Goal: Transaction & Acquisition: Purchase product/service

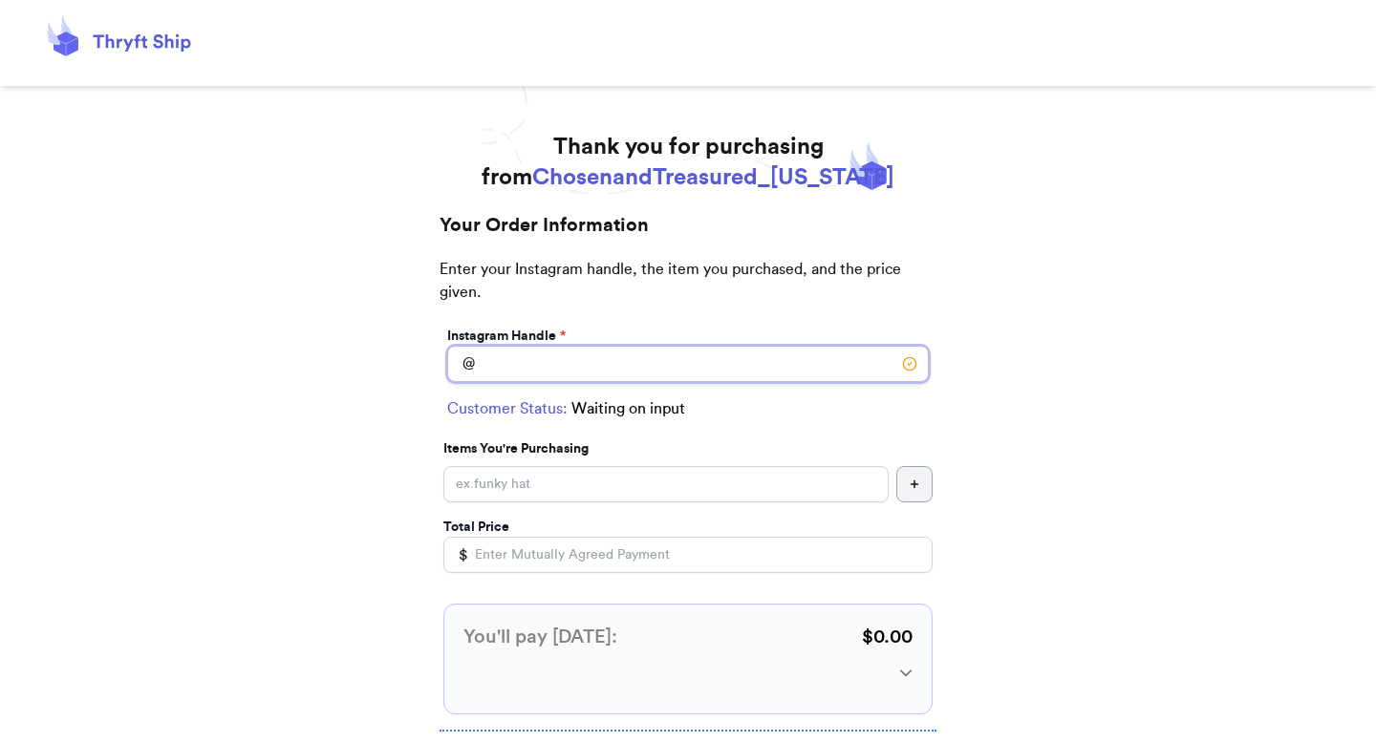
click at [706, 366] on input "Instagram Handle *" at bounding box center [688, 364] width 482 height 36
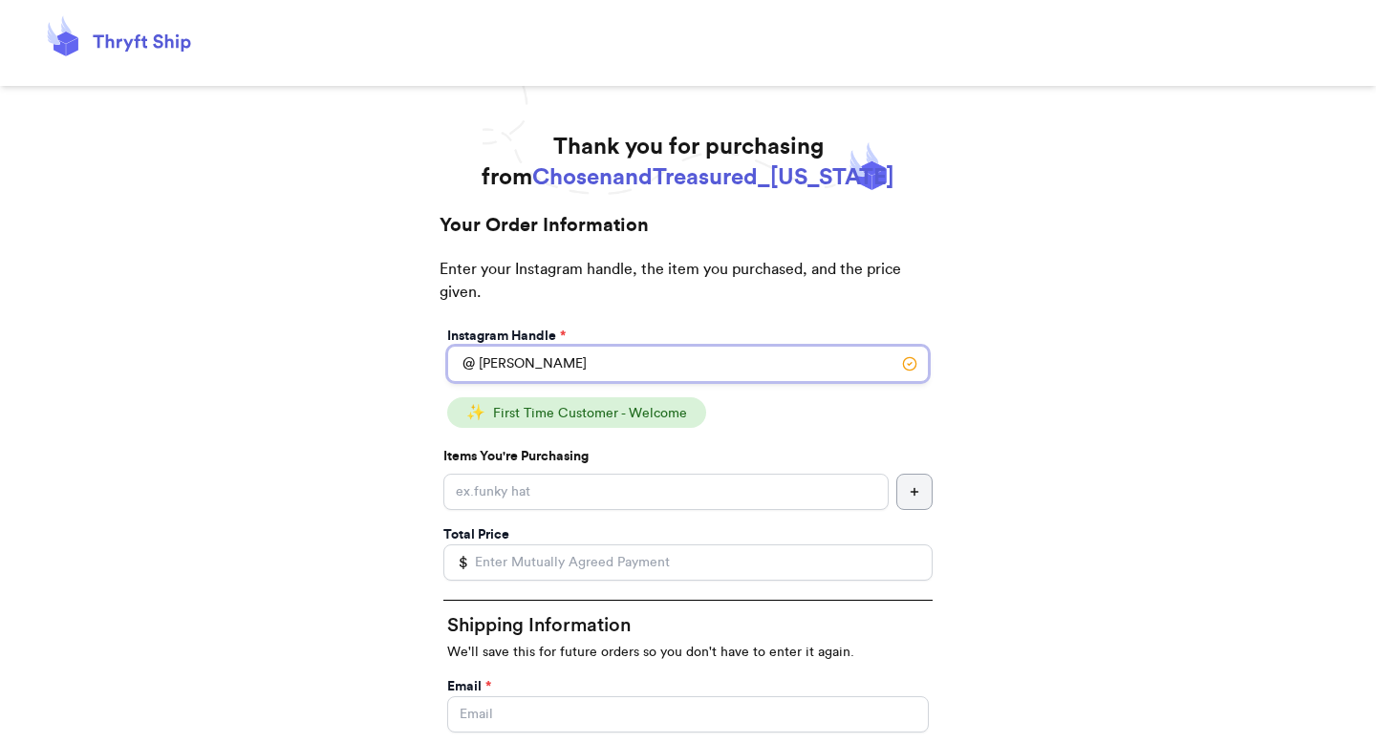
type input "[PERSON_NAME]"
click at [601, 499] on input "Instagram Handle *" at bounding box center [665, 492] width 445 height 36
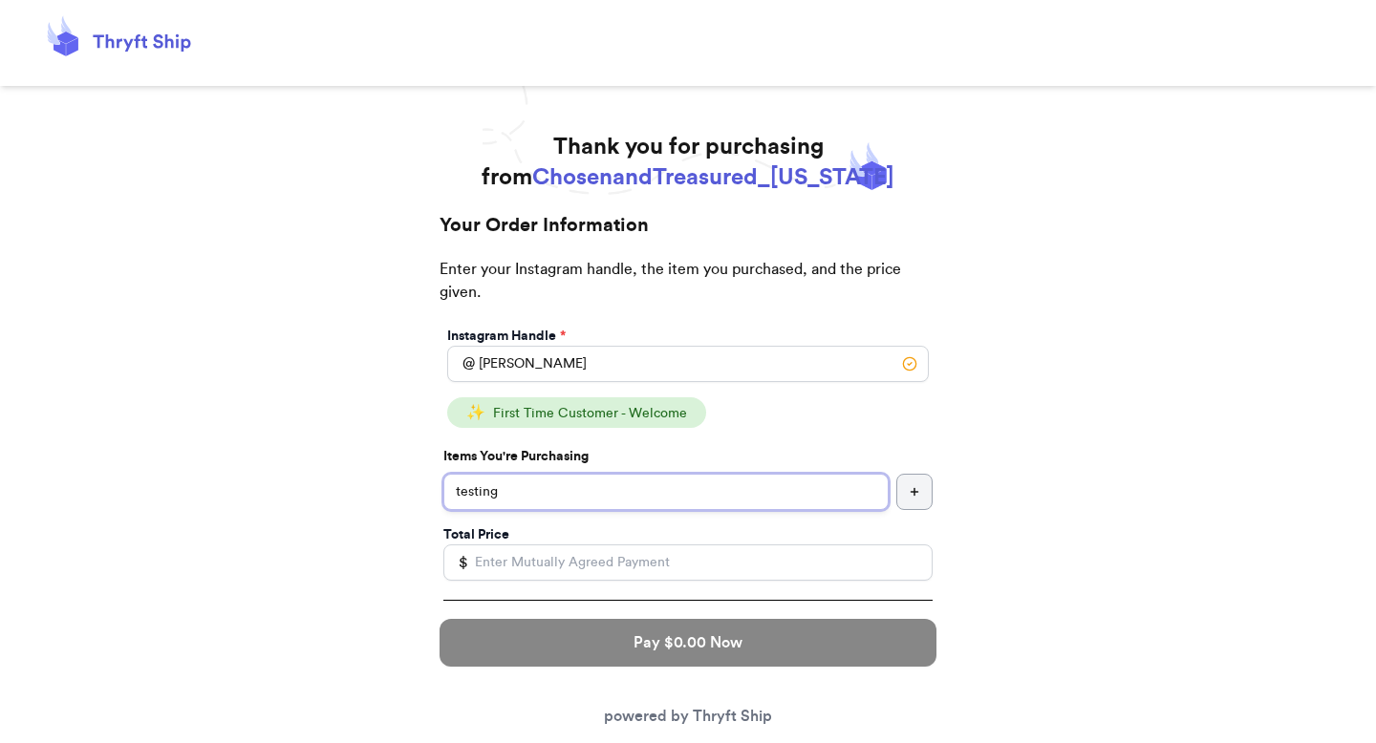
type input "testing"
click at [565, 558] on input "Total Price" at bounding box center [687, 563] width 489 height 36
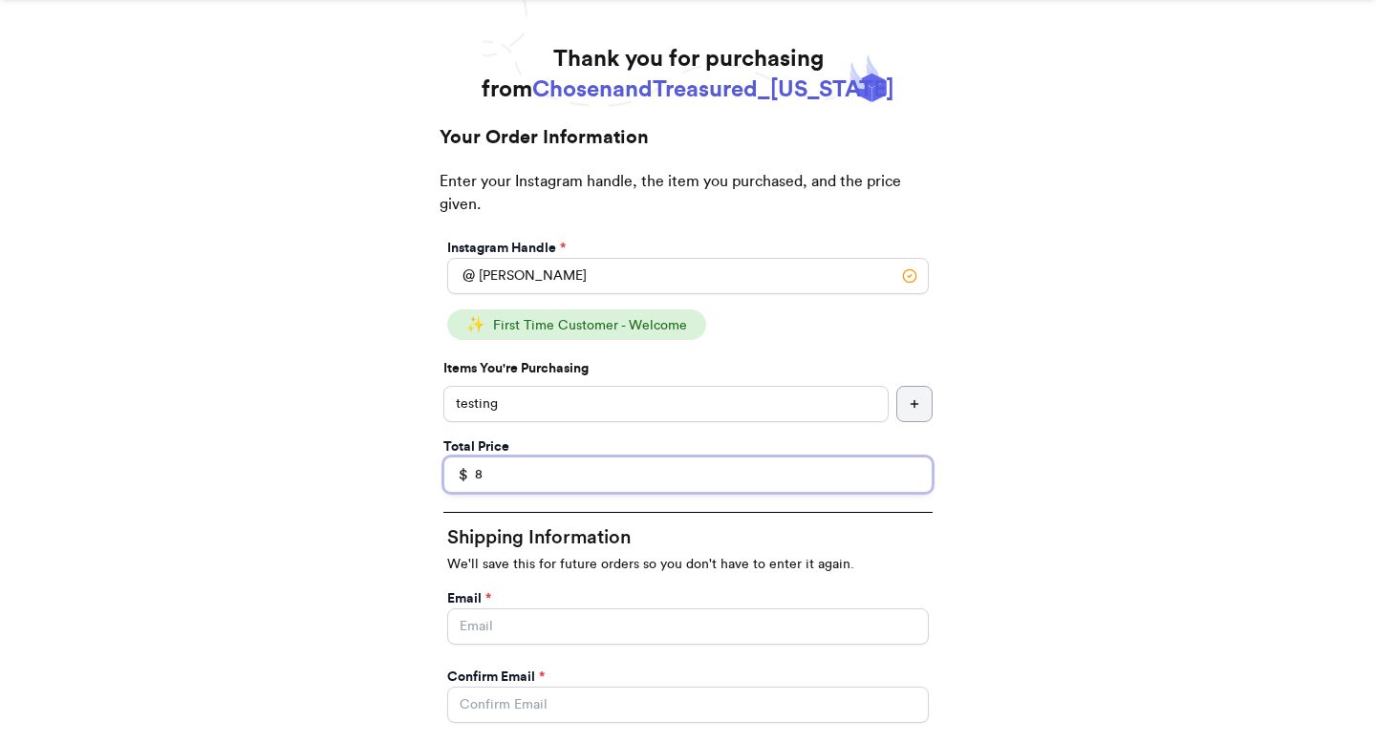
scroll to position [110, 0]
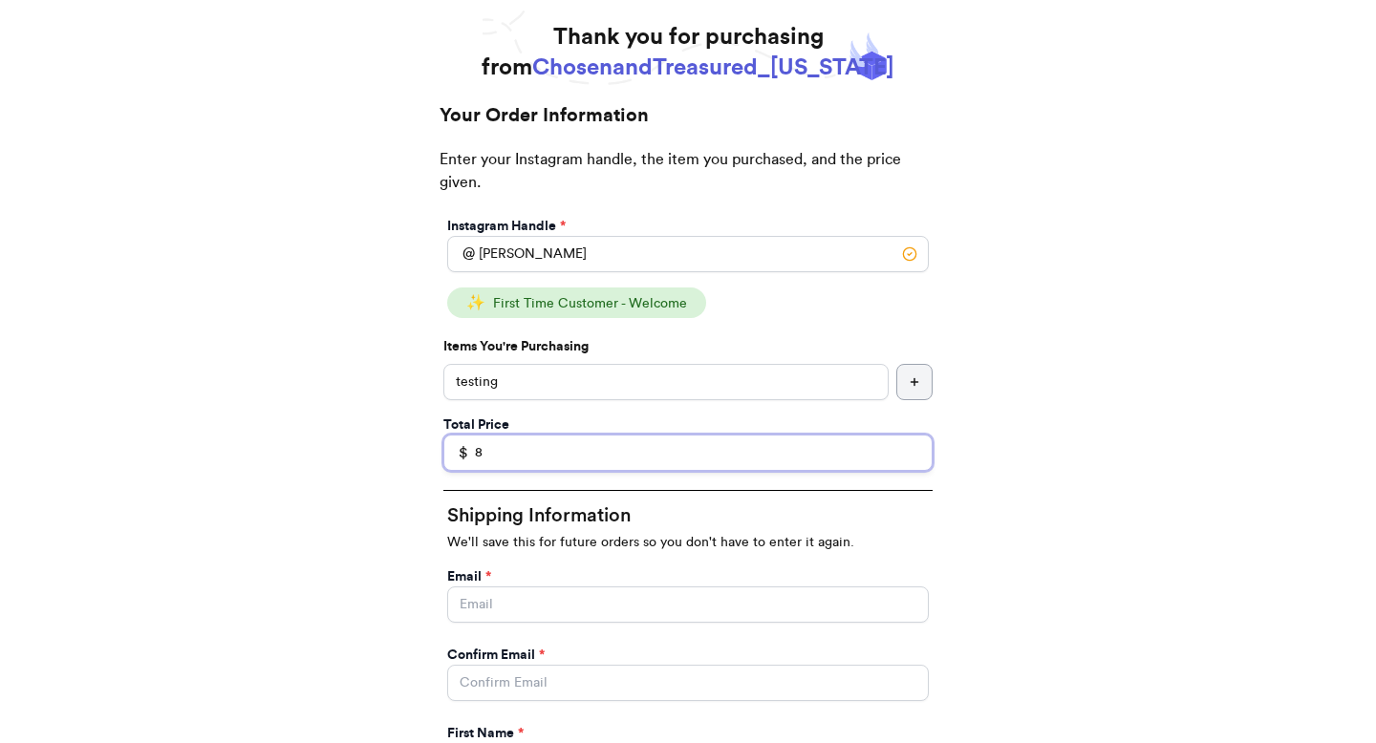
type input "8"
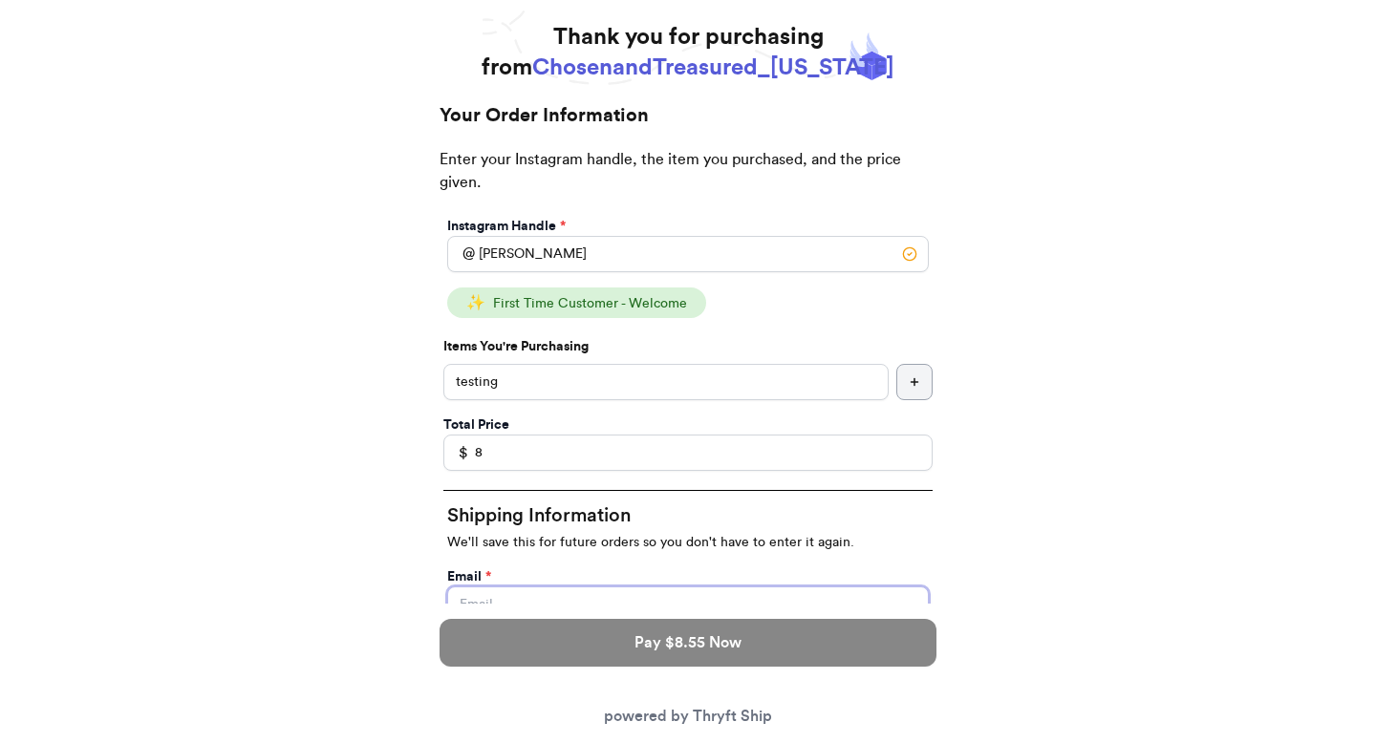
click at [557, 617] on input "Instagram Handle *" at bounding box center [688, 605] width 482 height 36
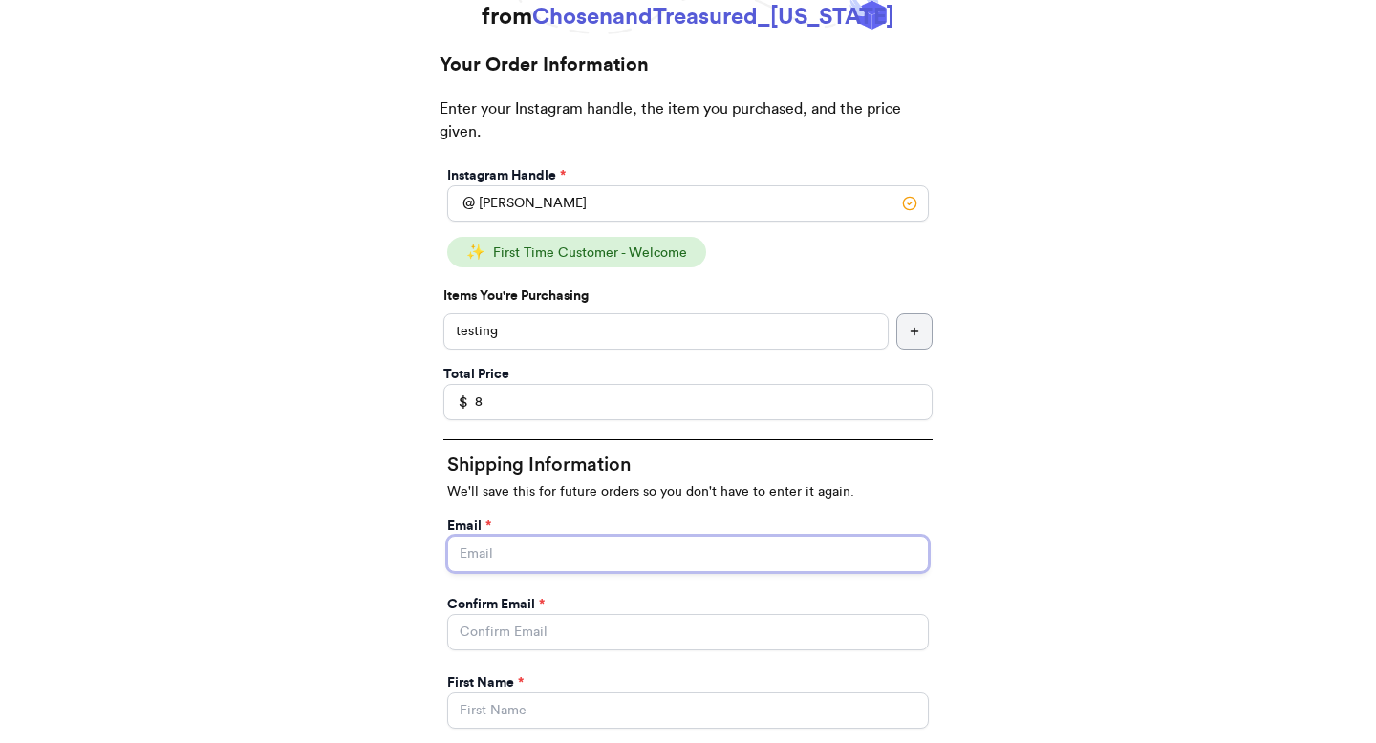
click at [884, 544] on input "Instagram Handle *" at bounding box center [688, 554] width 482 height 36
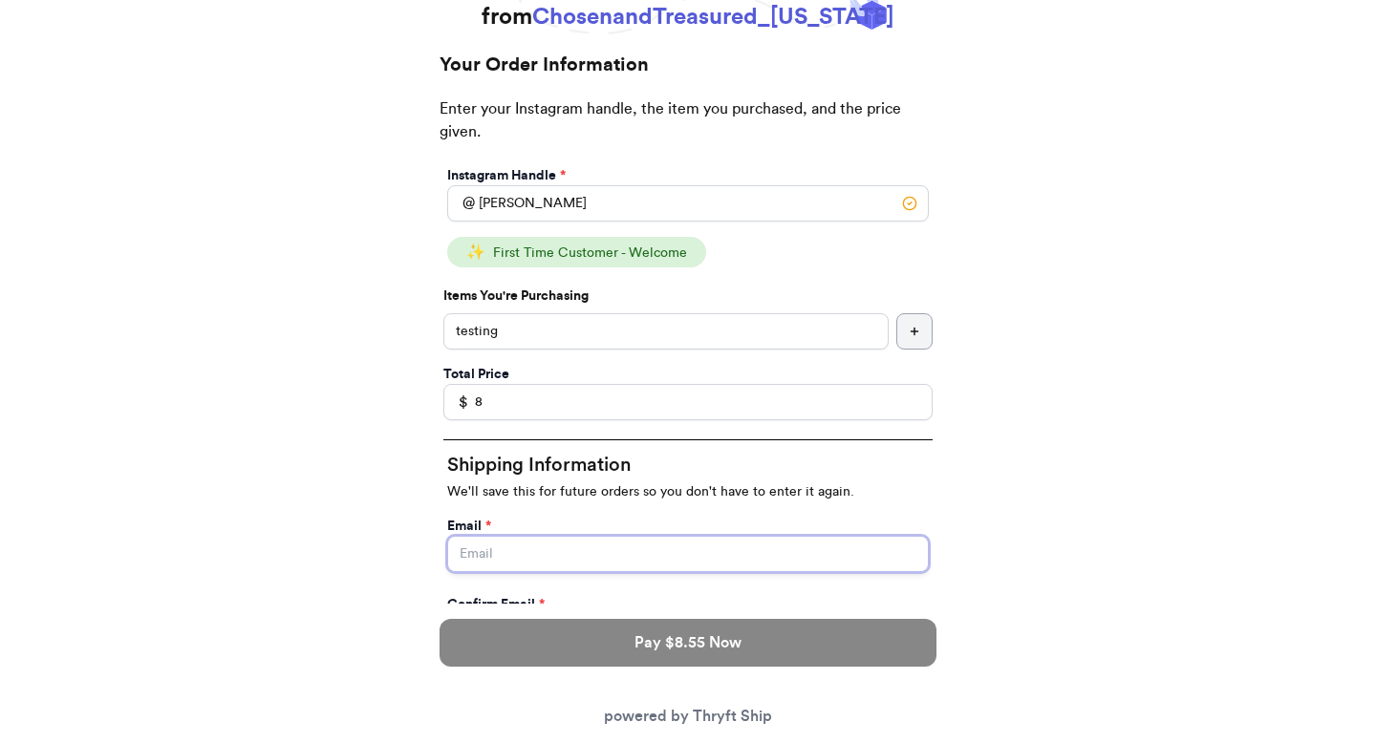
type input "[EMAIL_ADDRESS][DOMAIN_NAME]"
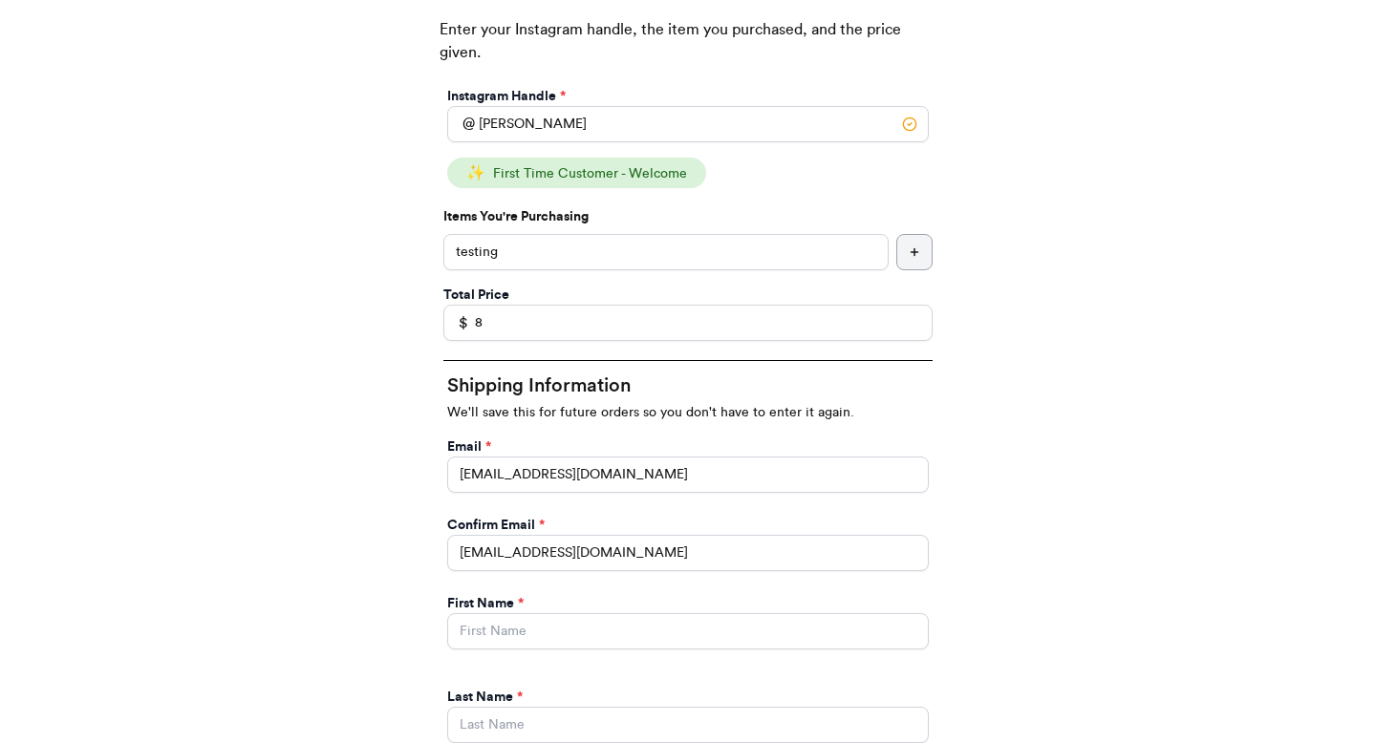
scroll to position [258, 0]
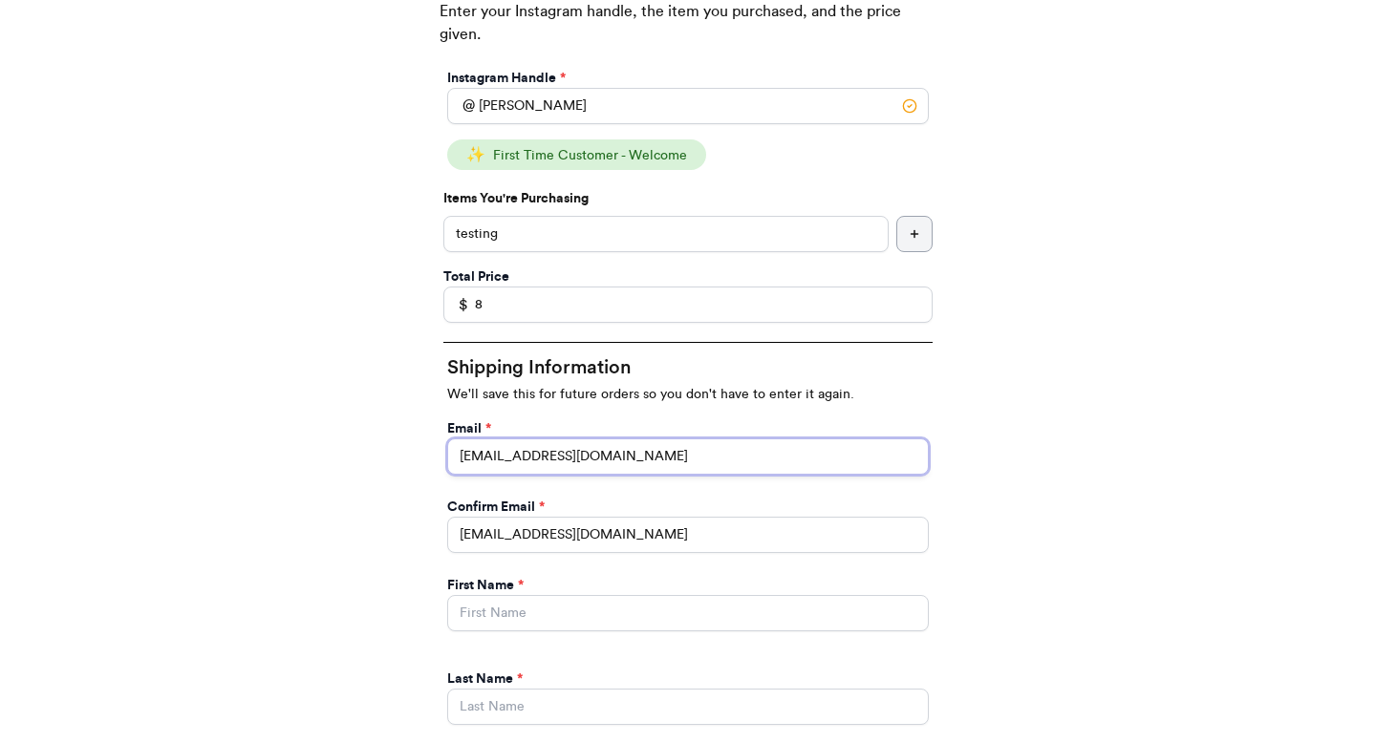
click at [677, 450] on input "[EMAIL_ADDRESS][DOMAIN_NAME]" at bounding box center [688, 457] width 482 height 36
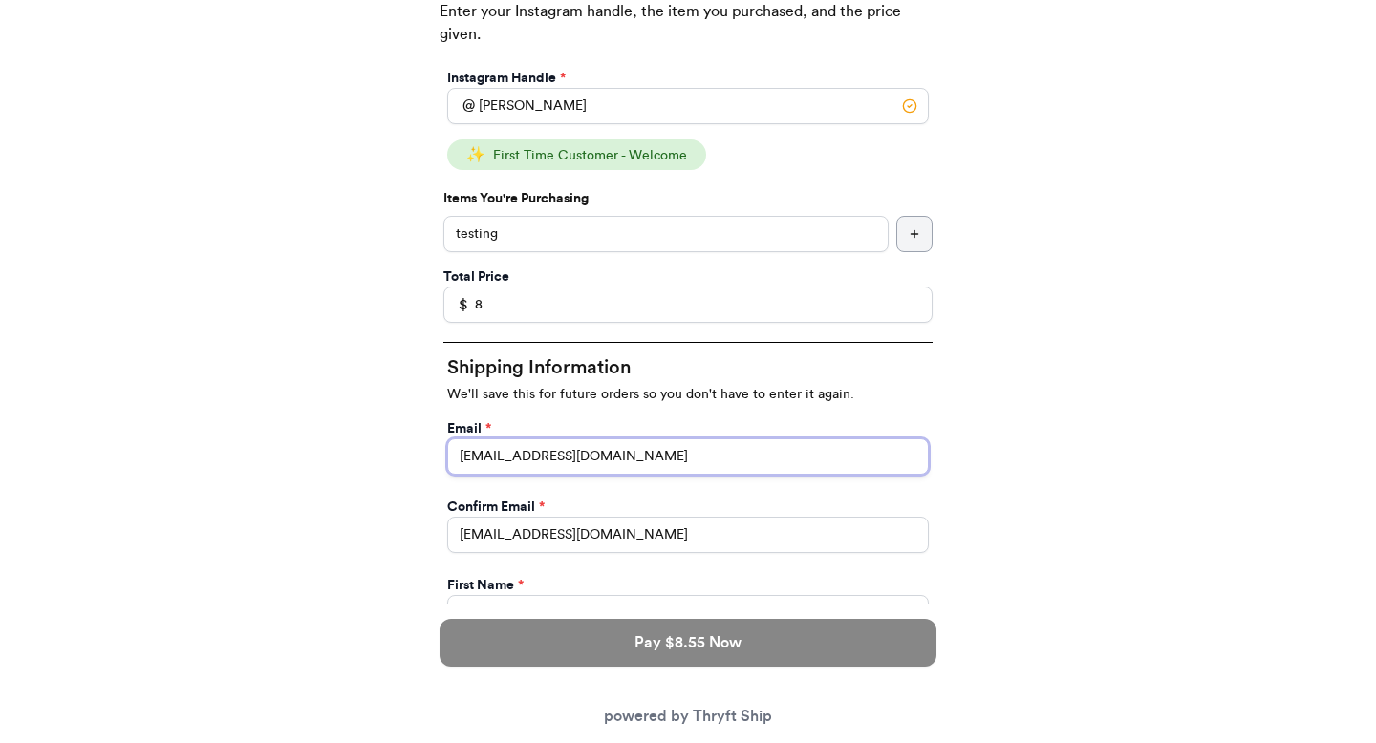
click at [677, 450] on input "[EMAIL_ADDRESS][DOMAIN_NAME]" at bounding box center [688, 457] width 482 height 36
type input "[PERSON_NAME][EMAIL_ADDRESS][DOMAIN_NAME]"
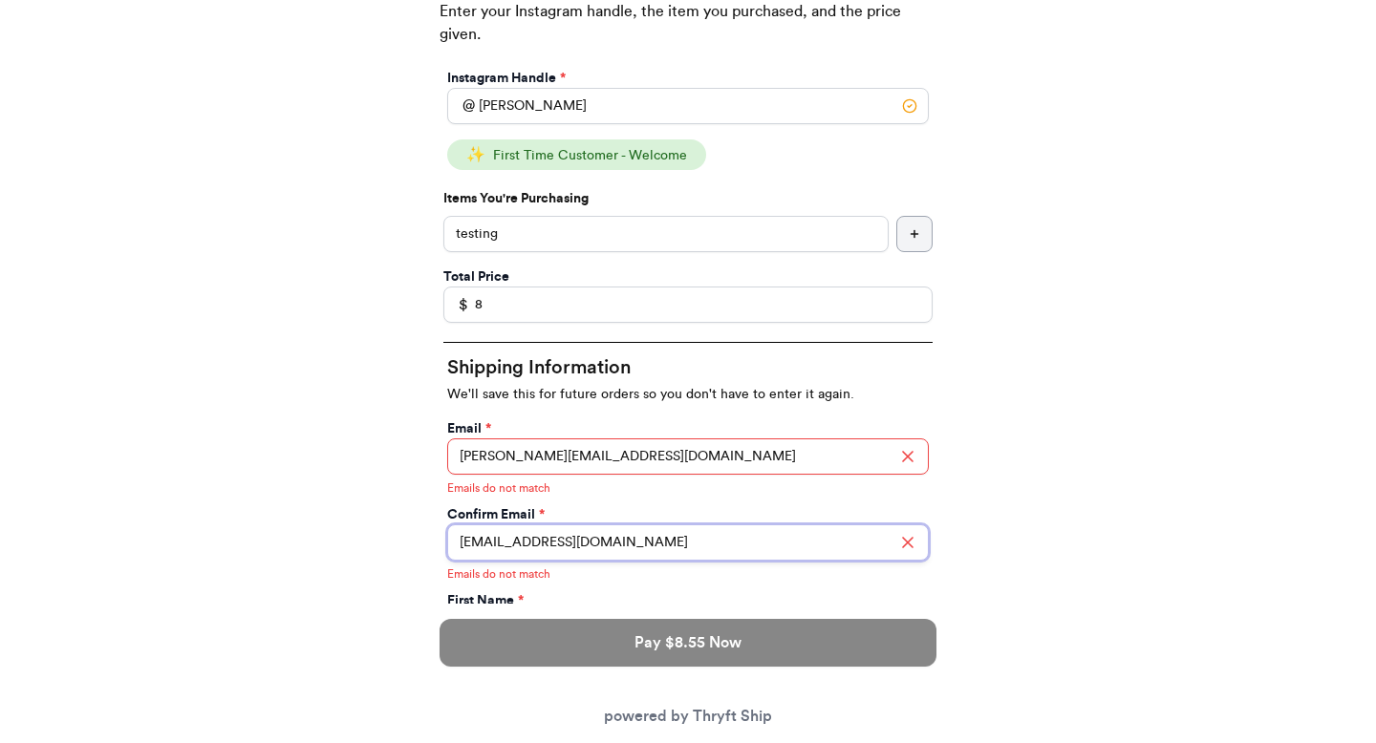
click at [627, 547] on input "[EMAIL_ADDRESS][DOMAIN_NAME]" at bounding box center [688, 543] width 482 height 36
type input "[PERSON_NAME][EMAIL_ADDRESS][DOMAIN_NAME]"
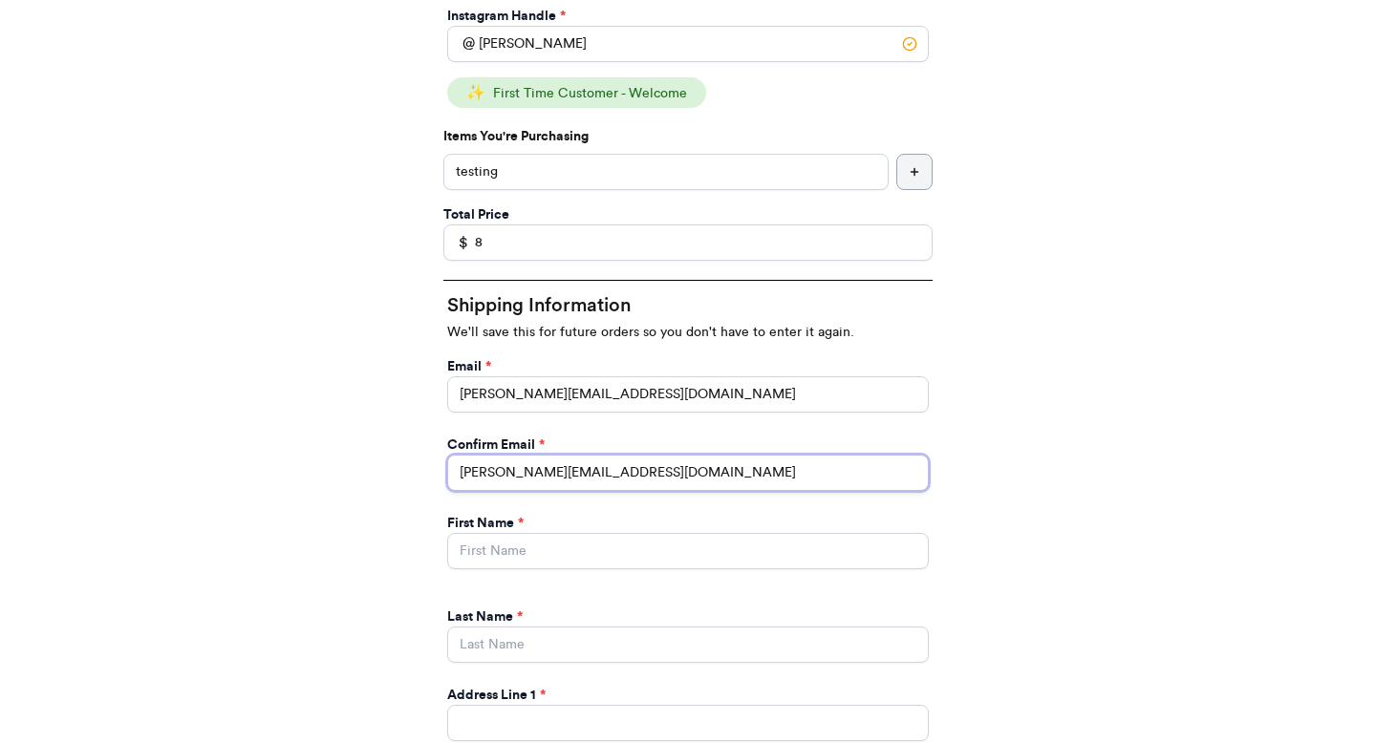
scroll to position [413, 0]
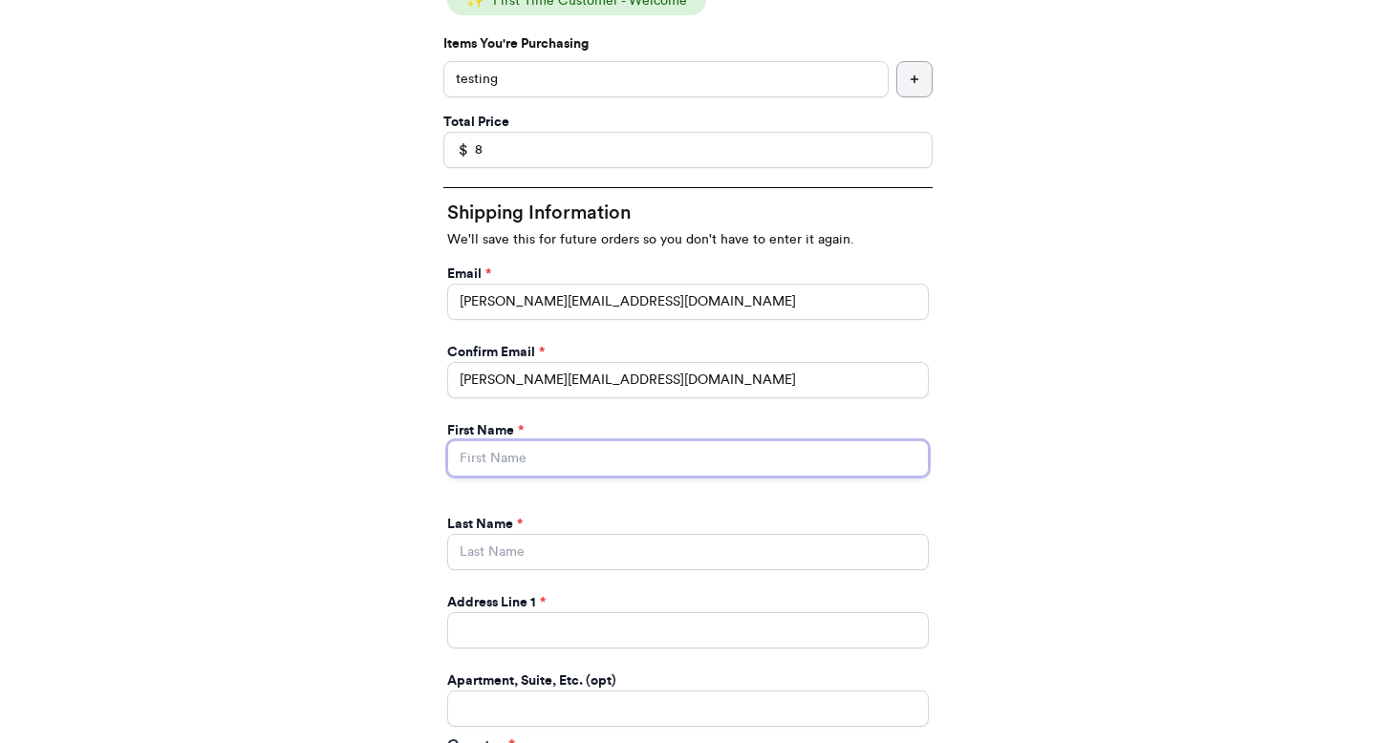
click at [623, 451] on input "Instagram Handle *" at bounding box center [688, 458] width 482 height 36
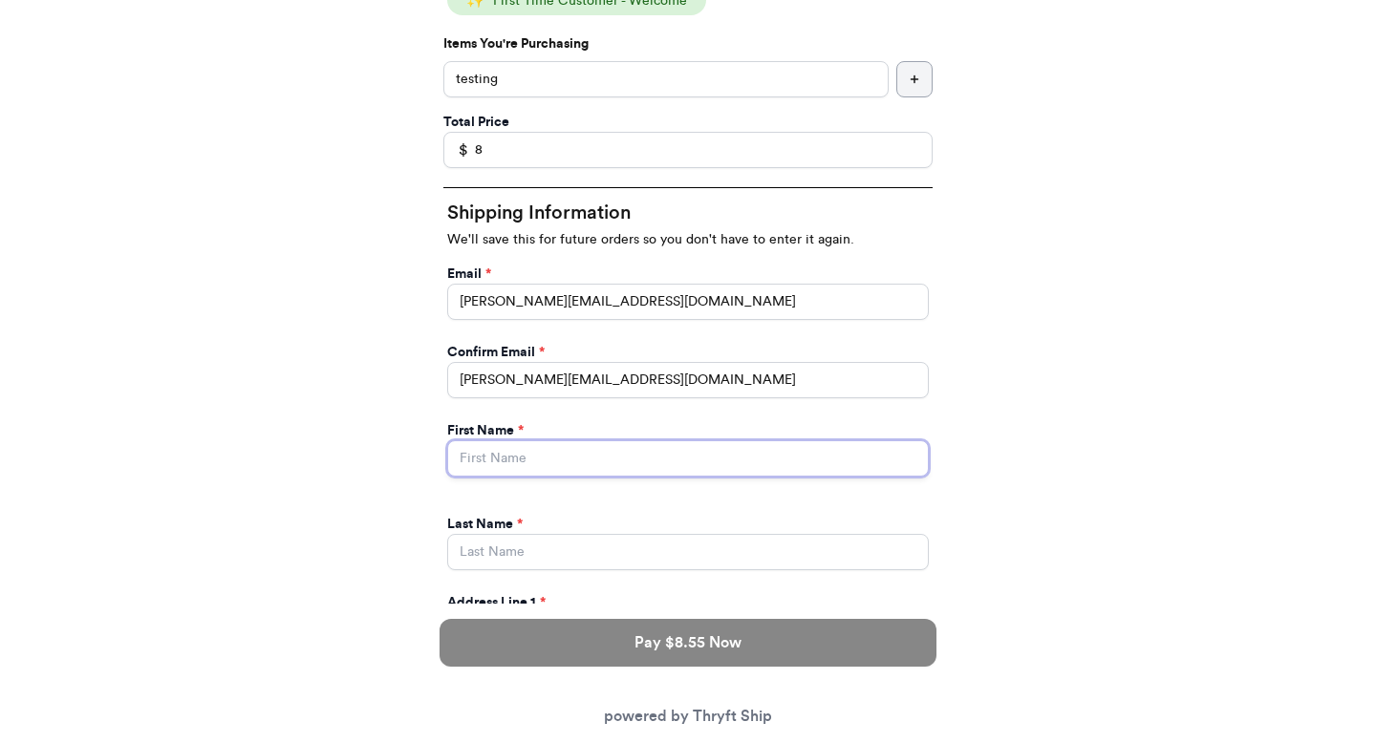
type input "[PERSON_NAME]"
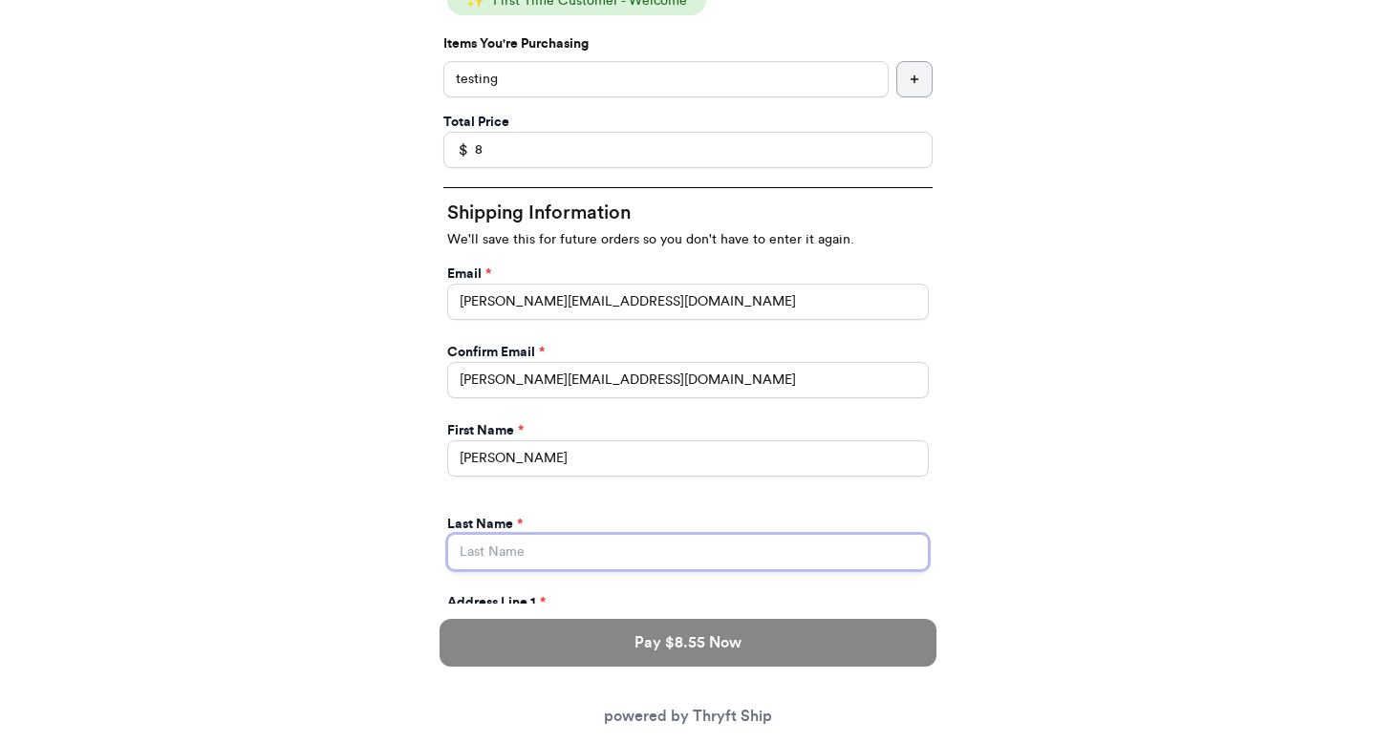
type input "[PERSON_NAME]"
type input "[STREET_ADDRESS]"
type input "apt 211"
select select "GA"
type input "[GEOGRAPHIC_DATA]"
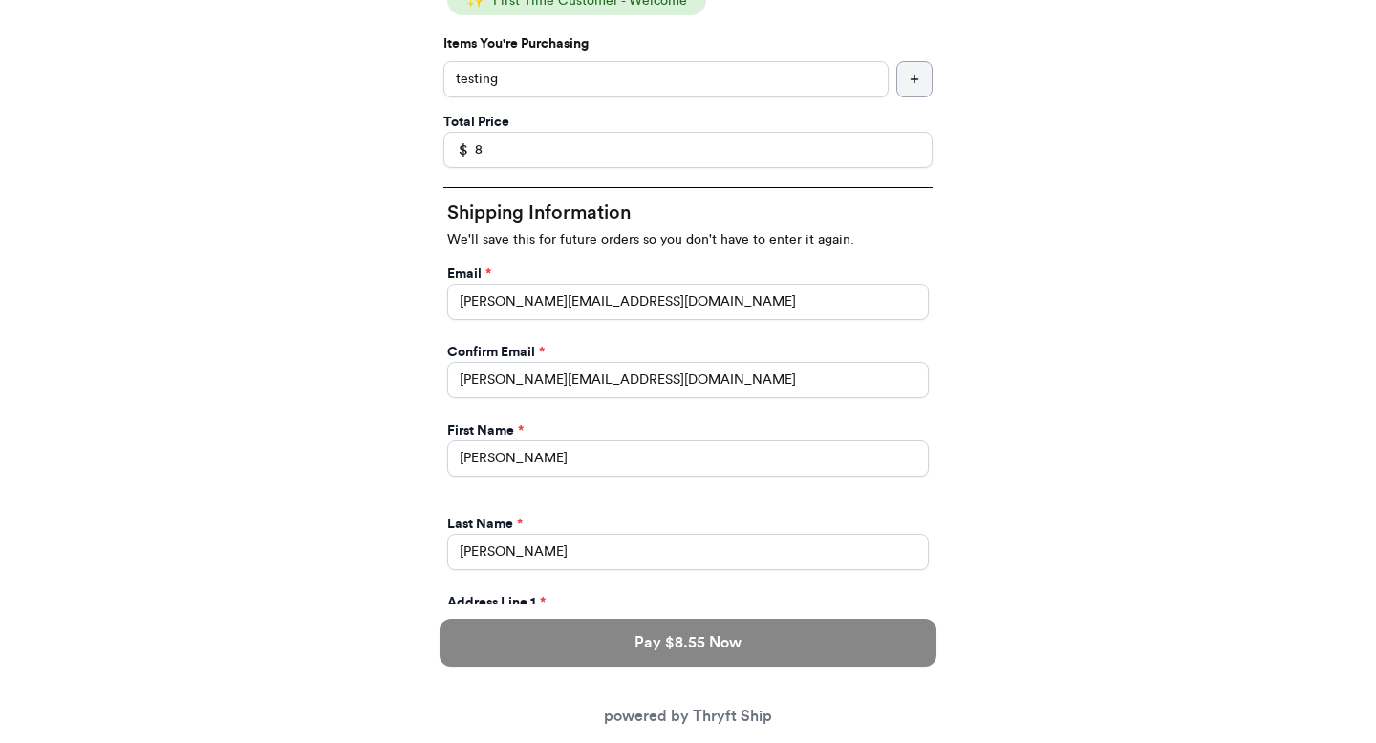
type input "30601"
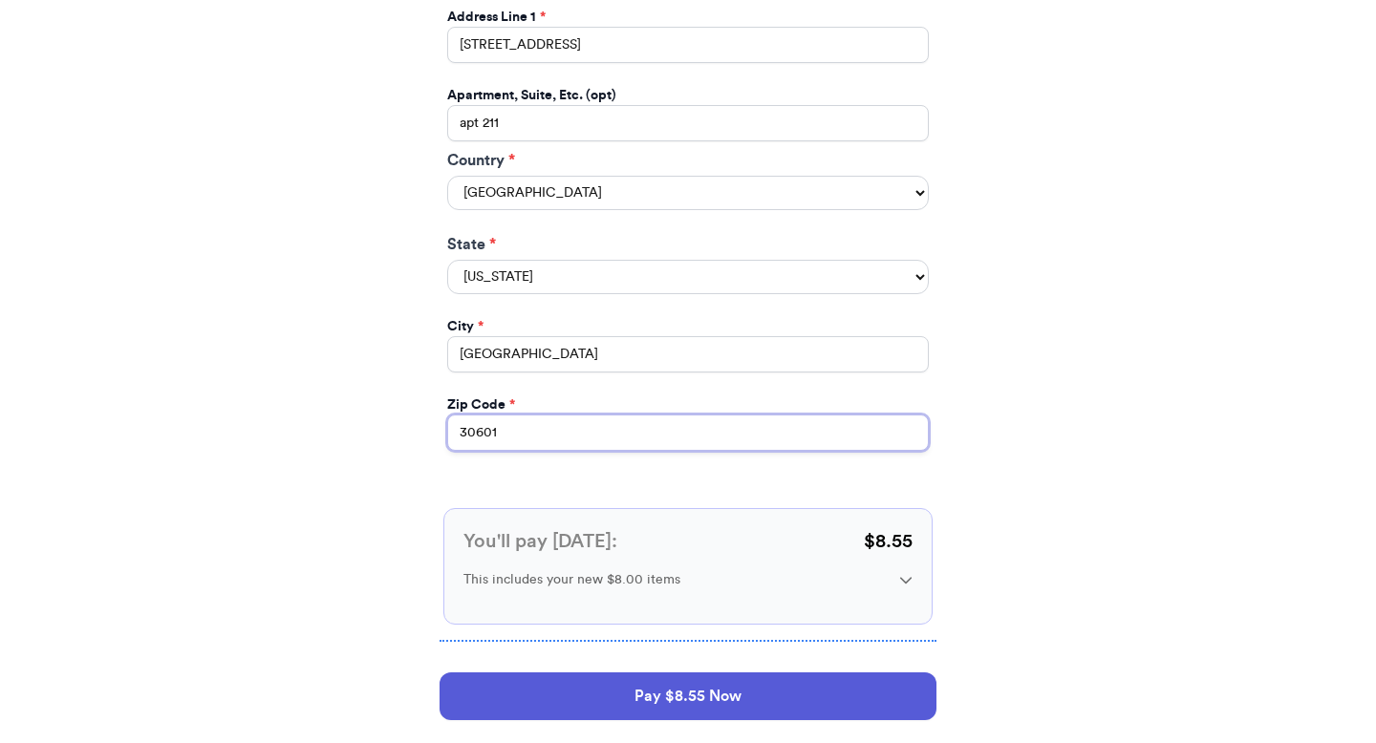
scroll to position [1026, 0]
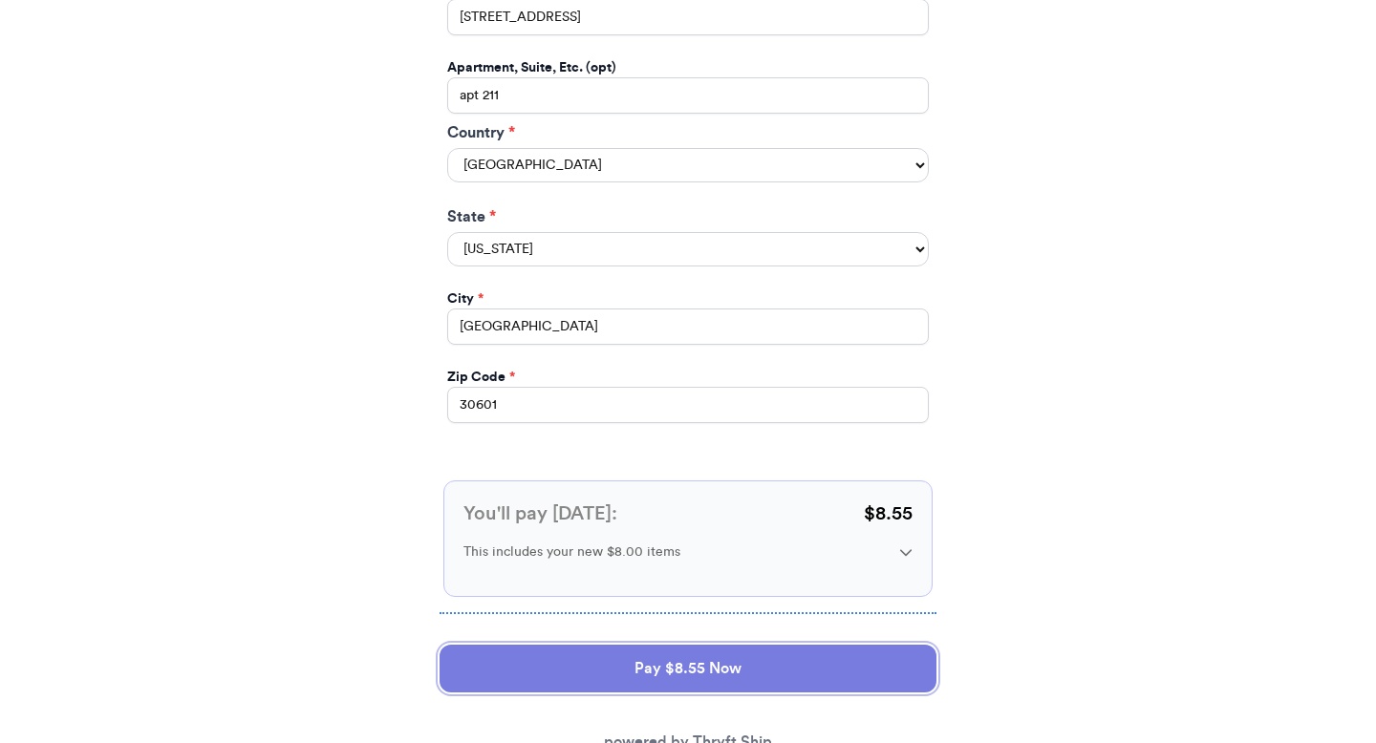
click at [610, 669] on button "Pay $8.55 Now" at bounding box center [688, 669] width 497 height 48
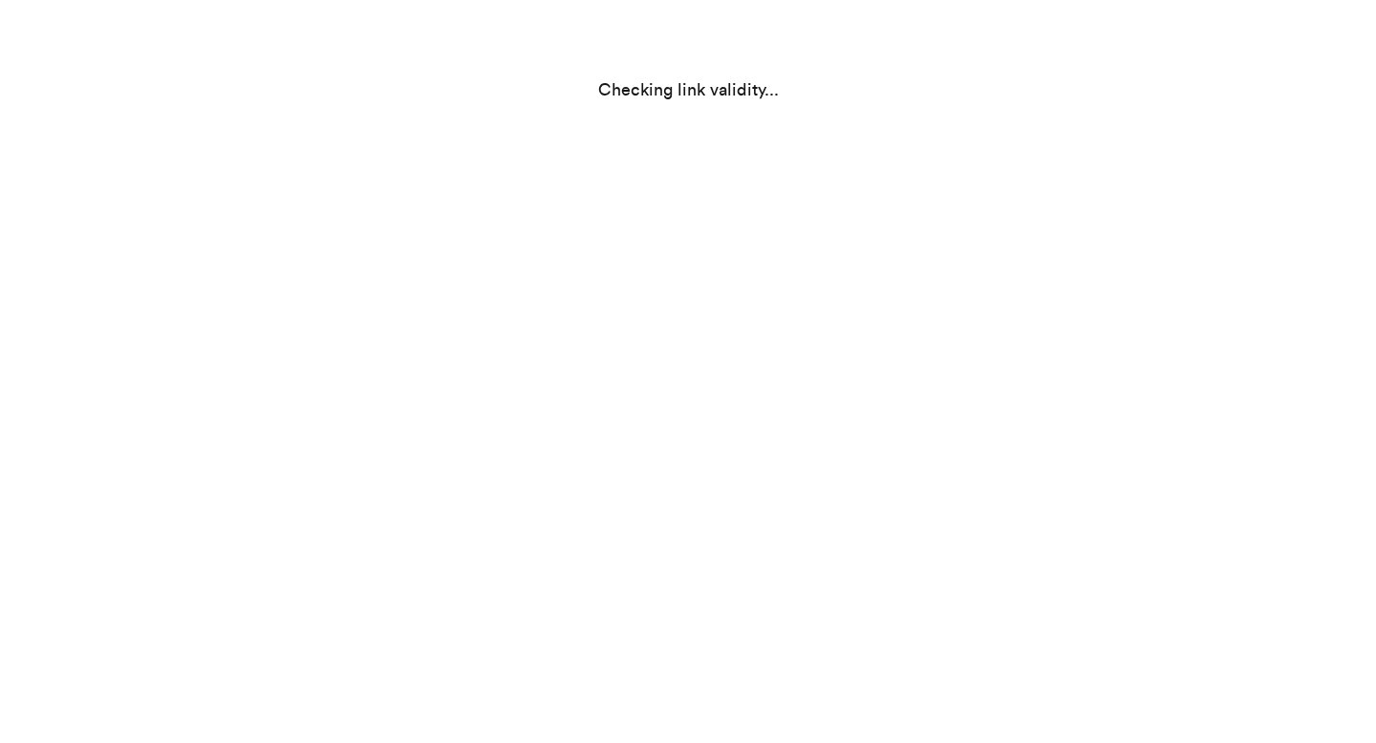
scroll to position [0, 0]
select select "GA"
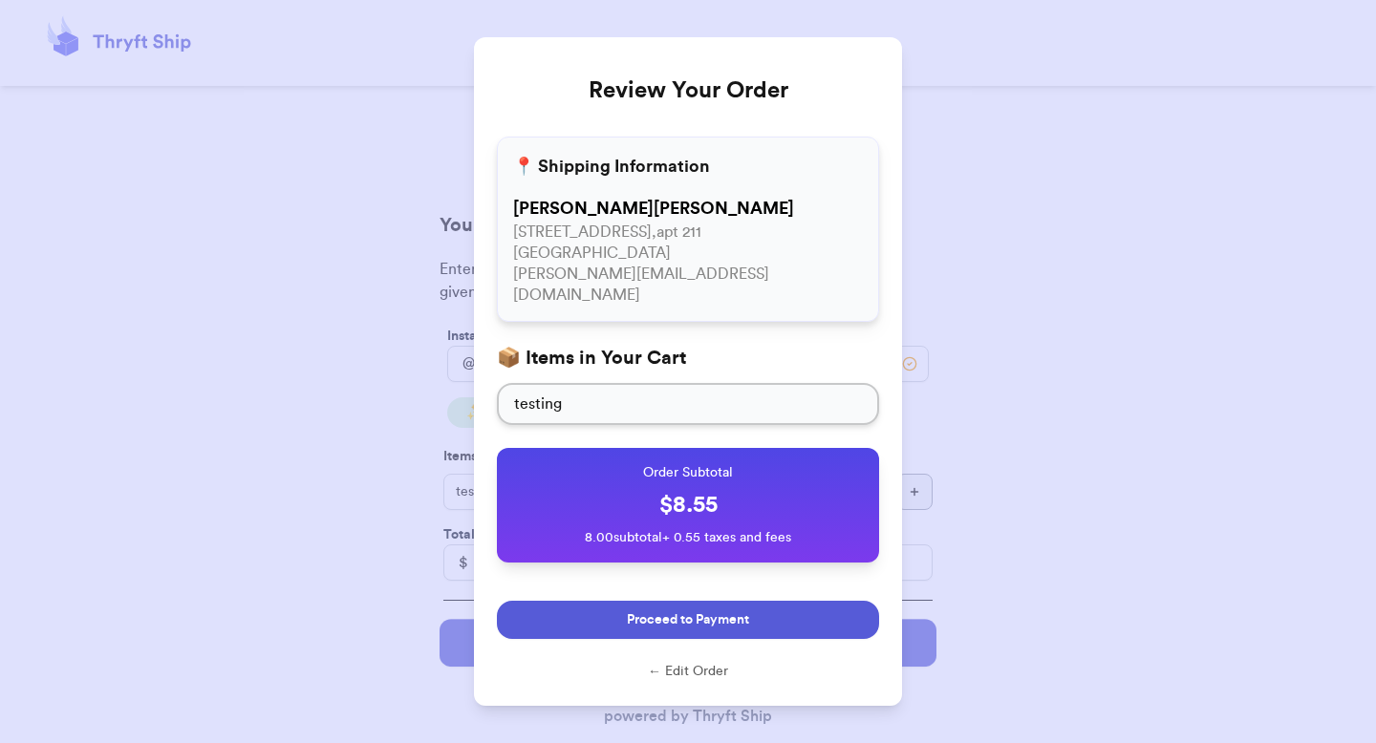
click at [661, 609] on button "Proceed to Payment" at bounding box center [688, 620] width 382 height 38
